Goal: Task Accomplishment & Management: Manage account settings

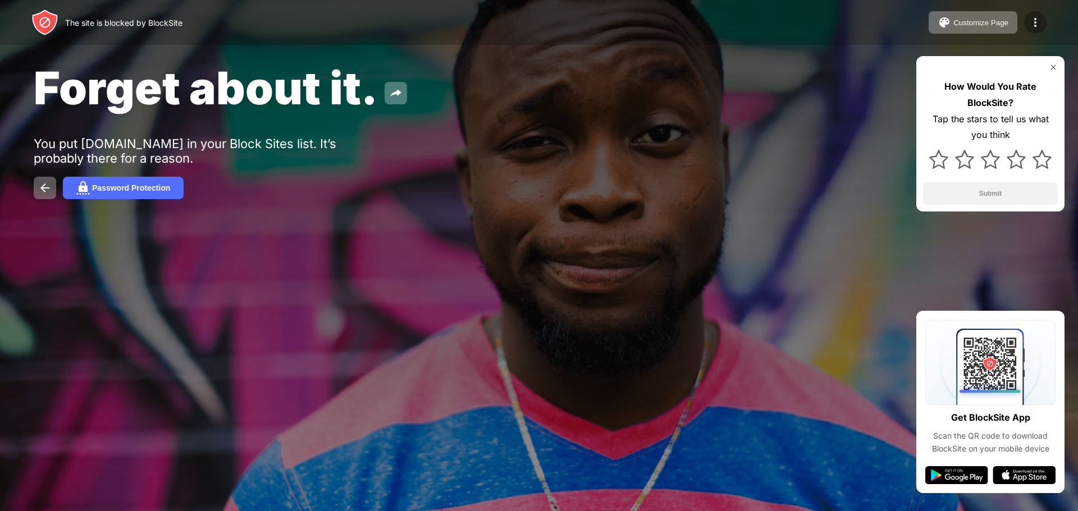
click at [1033, 18] on img at bounding box center [1034, 22] width 13 height 13
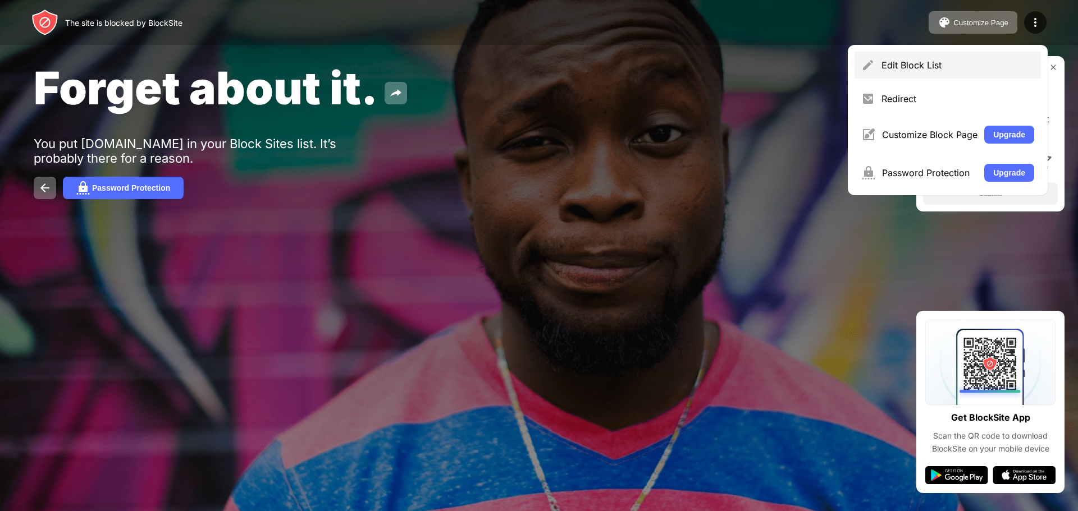
click at [947, 54] on div "Edit Block List" at bounding box center [947, 65] width 186 height 27
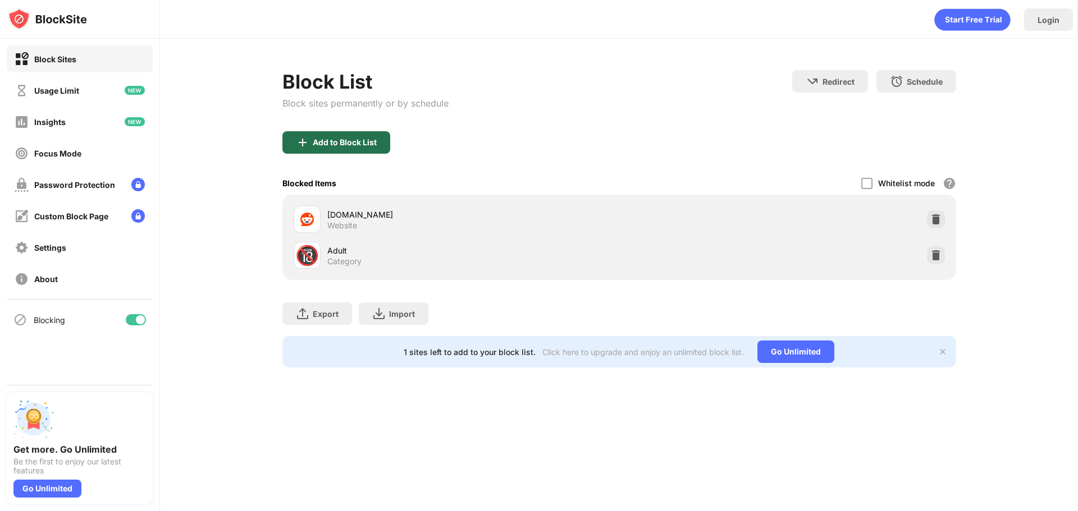
click at [347, 143] on div "Add to Block List" at bounding box center [345, 142] width 64 height 9
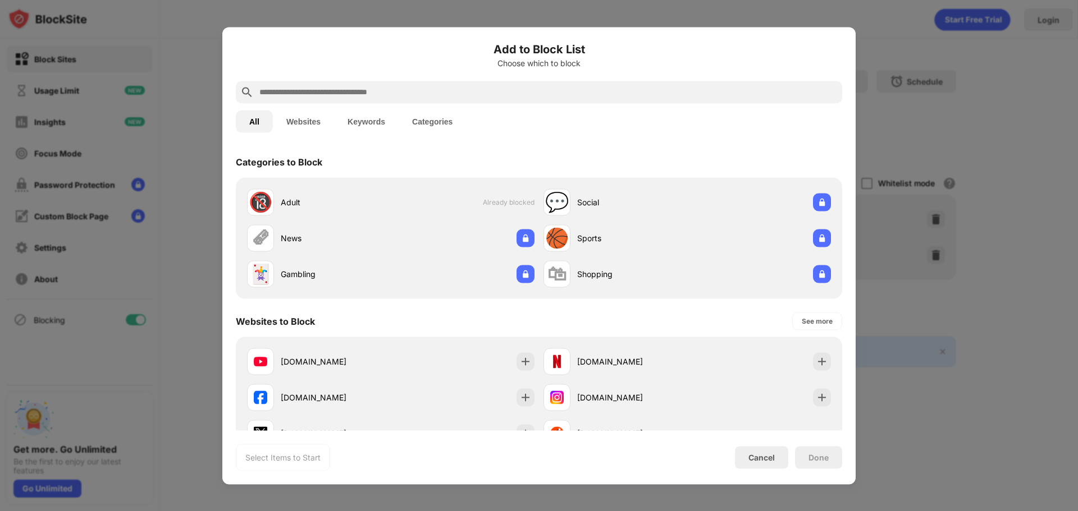
click at [317, 94] on input "text" at bounding box center [547, 91] width 579 height 13
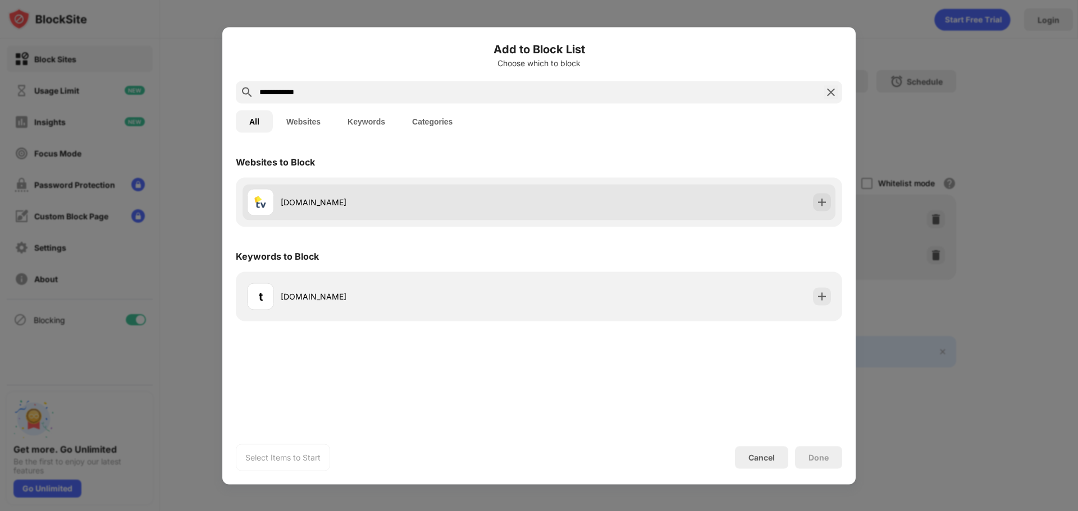
type input "**********"
click at [386, 187] on div "[DOMAIN_NAME]" at bounding box center [538, 202] width 593 height 36
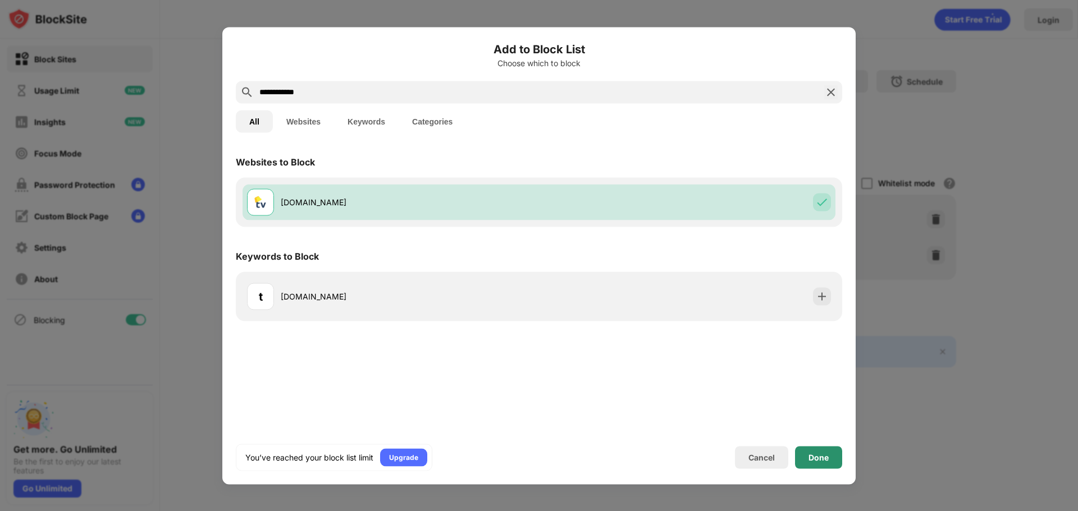
click at [817, 459] on div "Done" at bounding box center [818, 457] width 20 height 9
